Goal: Transaction & Acquisition: Purchase product/service

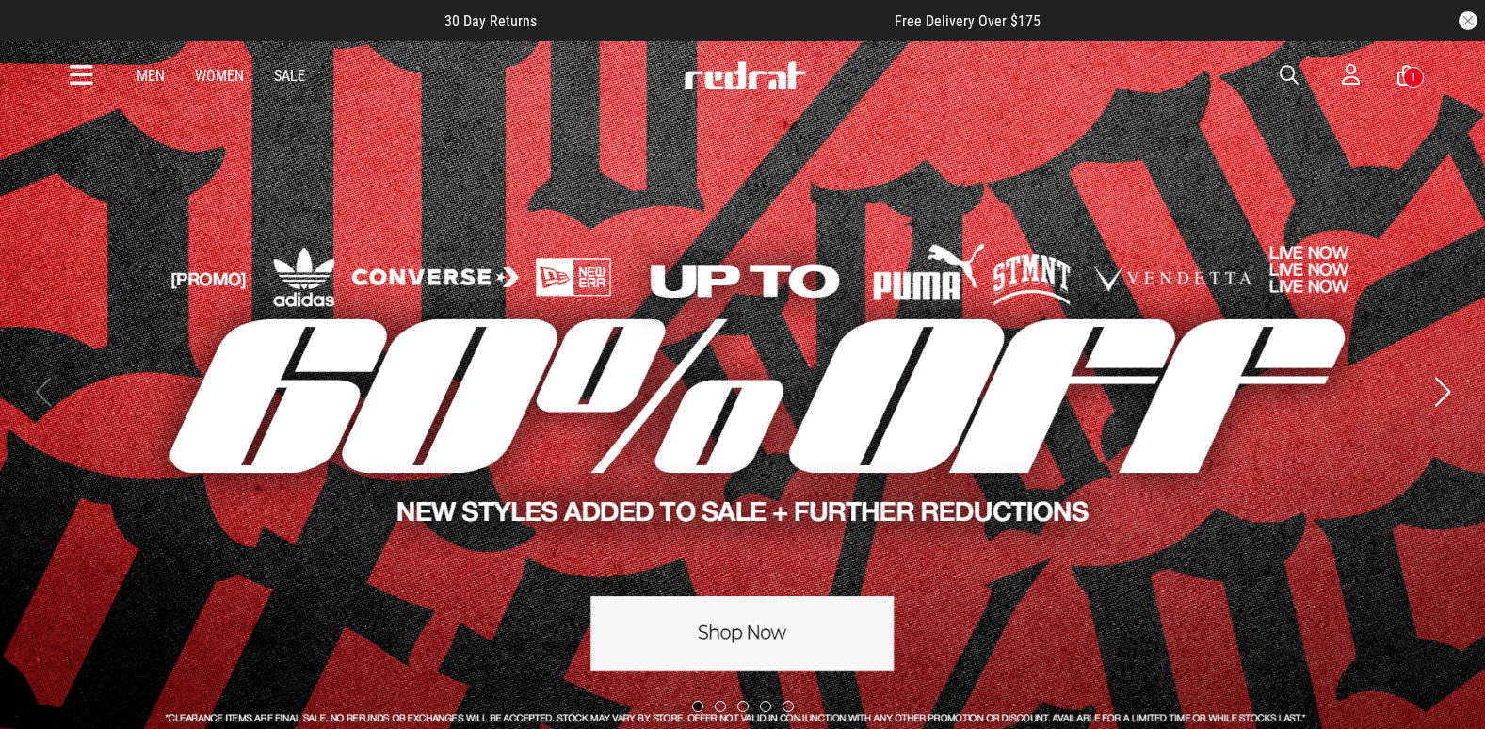
click at [82, 72] on icon at bounding box center [82, 75] width 24 height 31
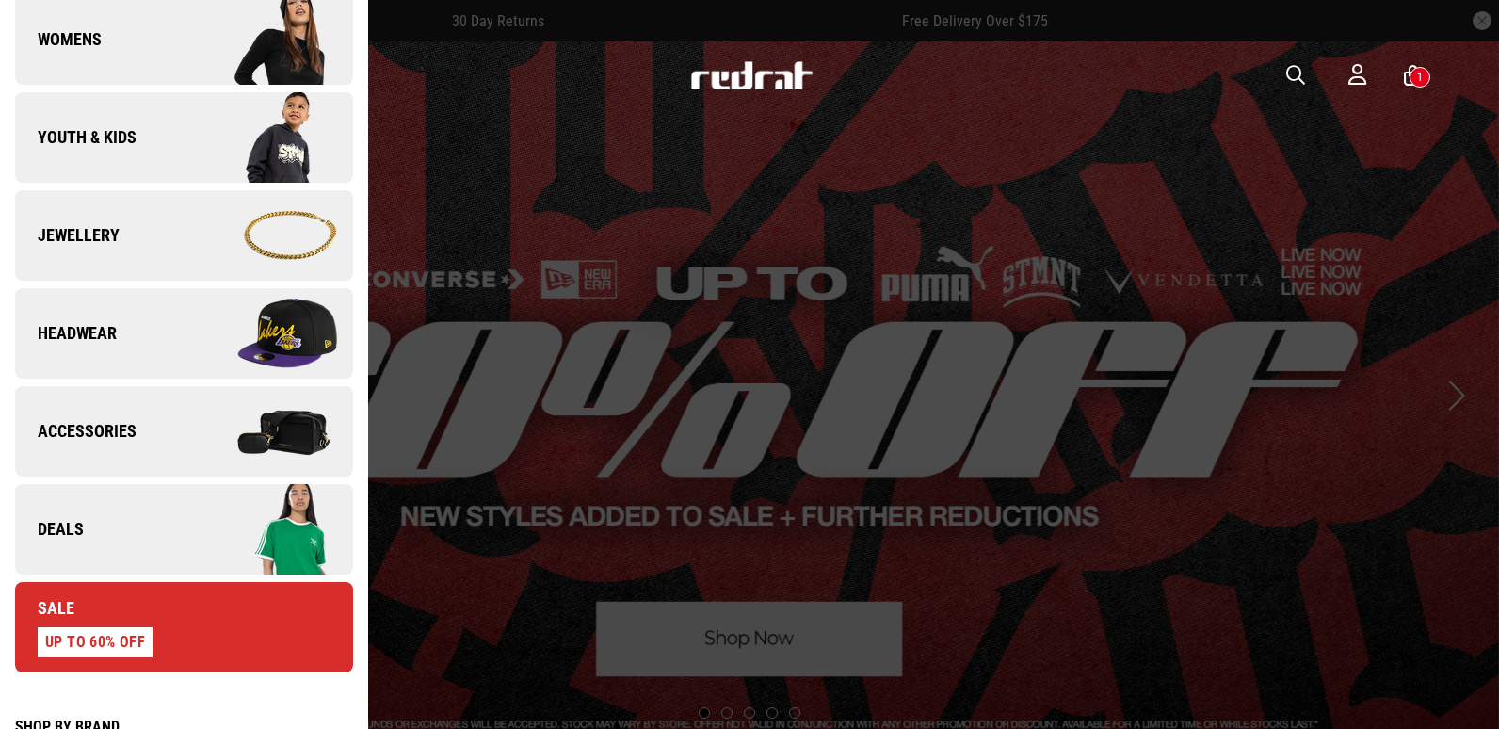
scroll to position [471, 0]
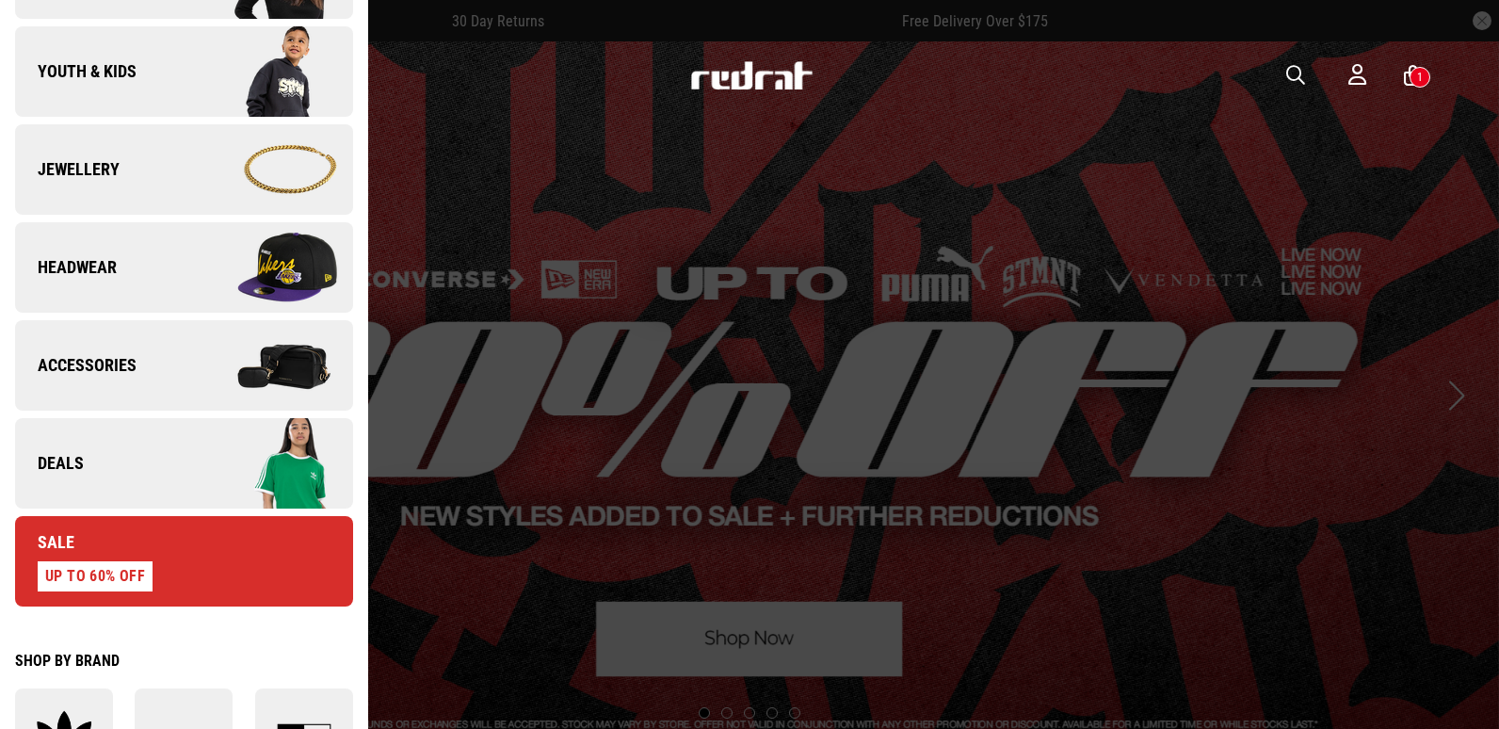
click at [150, 460] on link "Deals" at bounding box center [184, 463] width 338 height 90
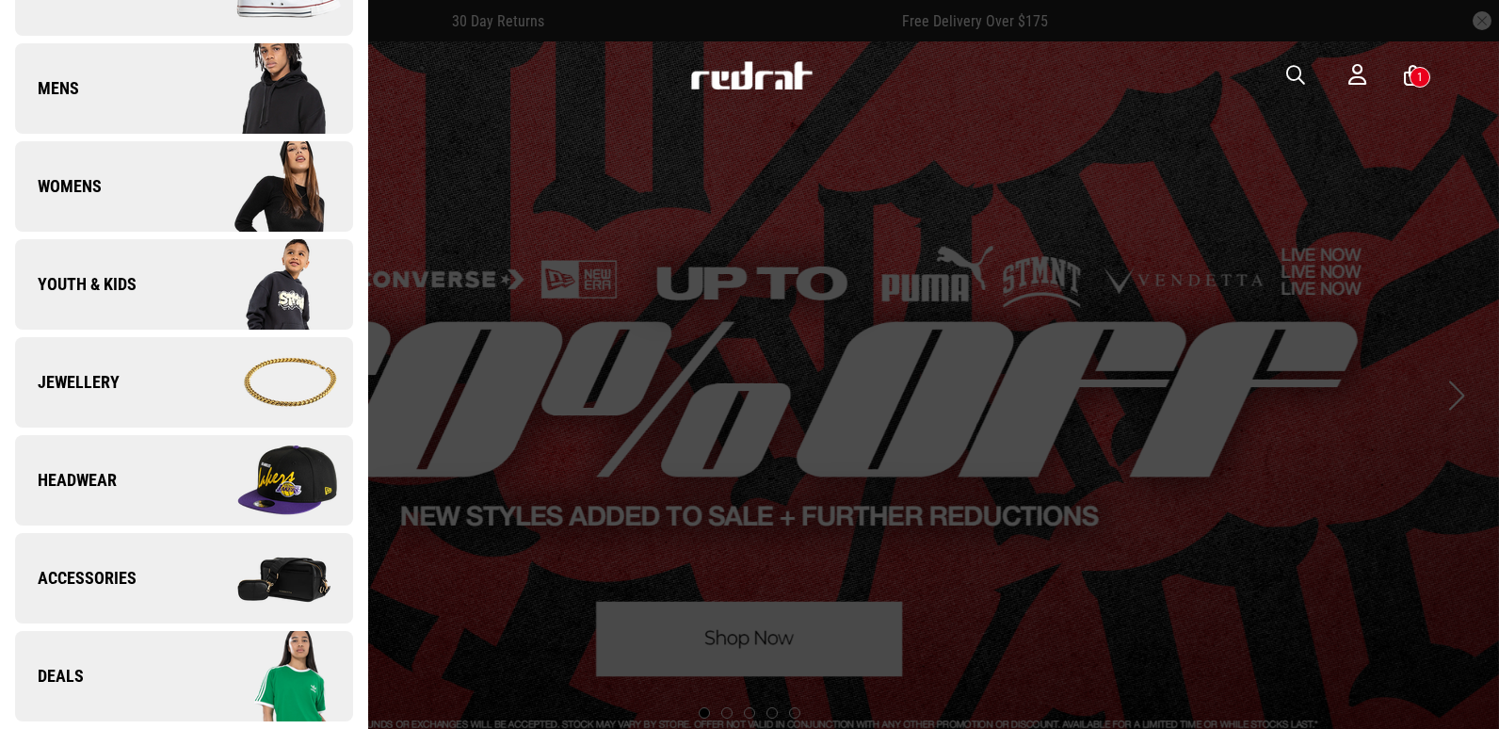
scroll to position [0, 0]
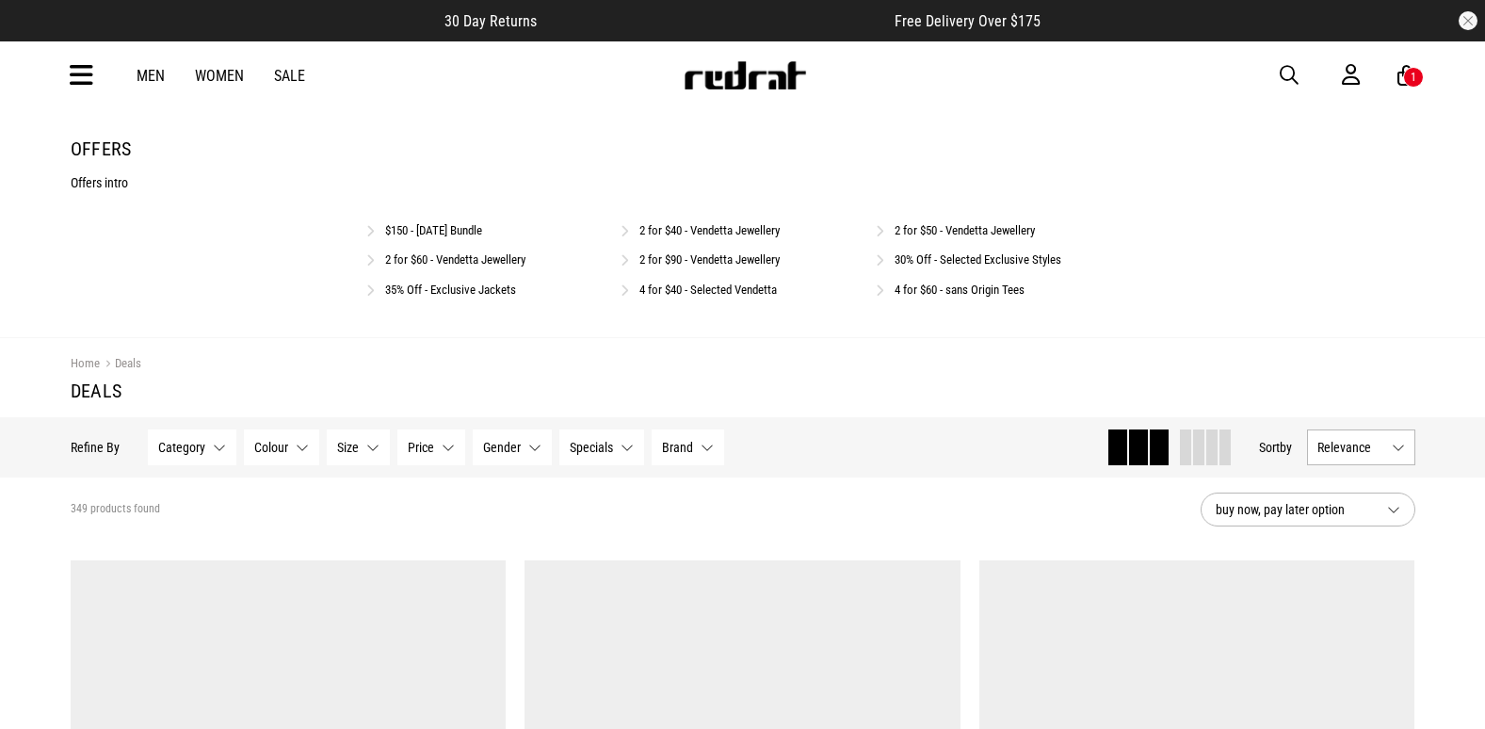
click at [1160, 179] on p "Offers intro" at bounding box center [743, 182] width 1344 height 15
click at [1289, 71] on span "button" at bounding box center [1288, 75] width 19 height 23
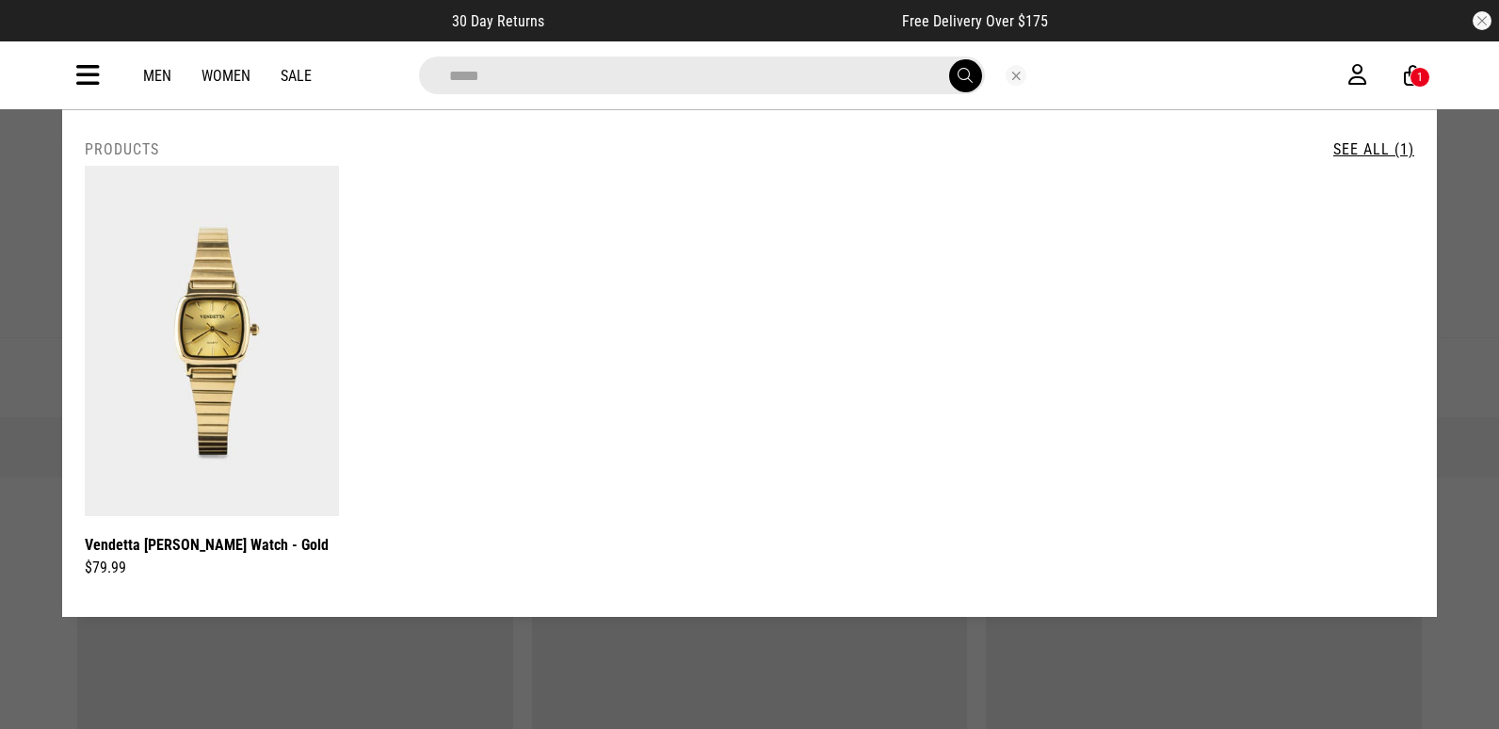
type input "*****"
